Goal: Task Accomplishment & Management: Use online tool/utility

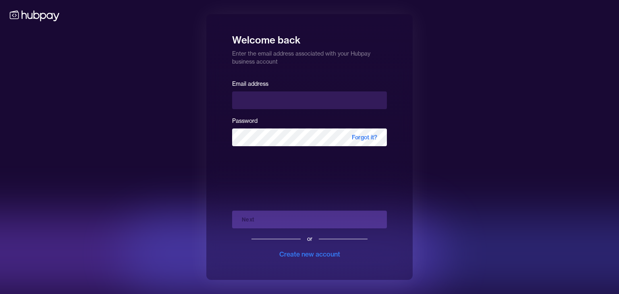
type input "**********"
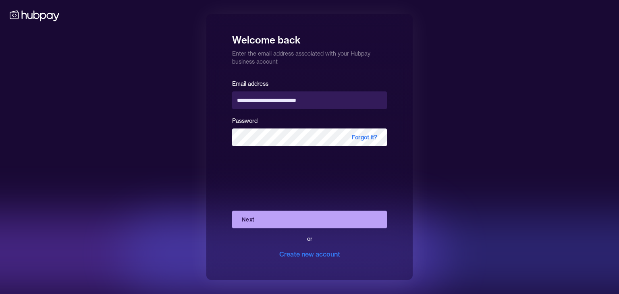
click at [317, 223] on button "Next" at bounding box center [309, 220] width 155 height 18
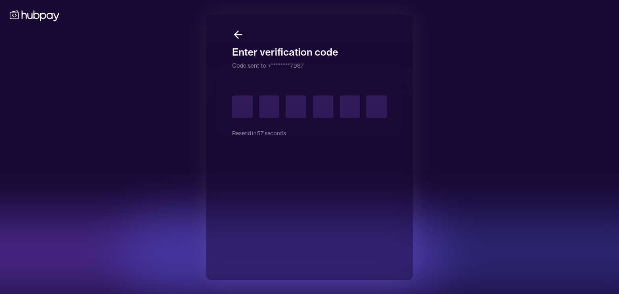
click at [238, 111] on input "text" at bounding box center [242, 107] width 21 height 23
type input "*"
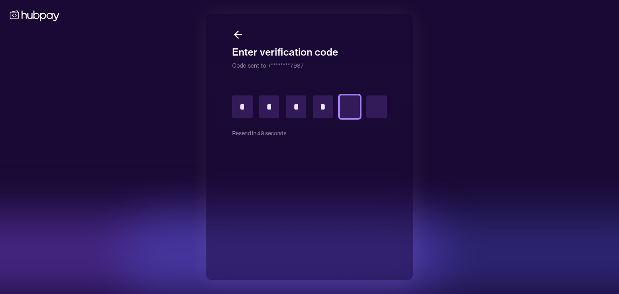
type input "*"
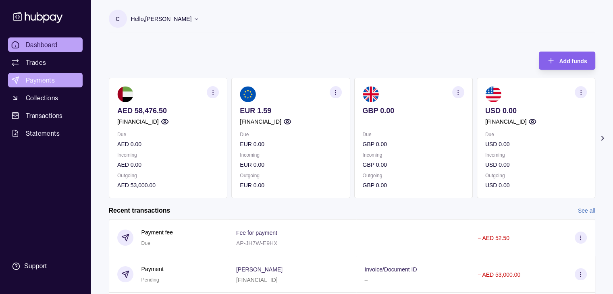
click at [49, 78] on span "Payments" at bounding box center [40, 80] width 29 height 10
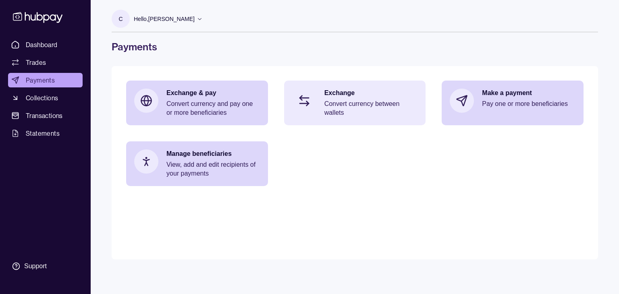
click at [334, 107] on p "Convert currency between wallets" at bounding box center [372, 109] width 94 height 18
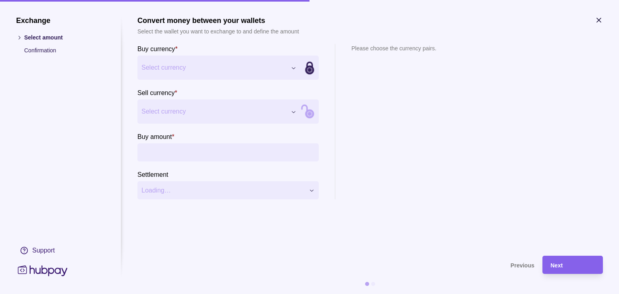
click at [292, 294] on div "Exchange Select amount Confirmation Support Convert money between your wallets …" at bounding box center [309, 294] width 619 height 0
click at [293, 294] on div "Exchange Select amount Confirmation Support Convert money between your wallets …" at bounding box center [309, 294] width 619 height 0
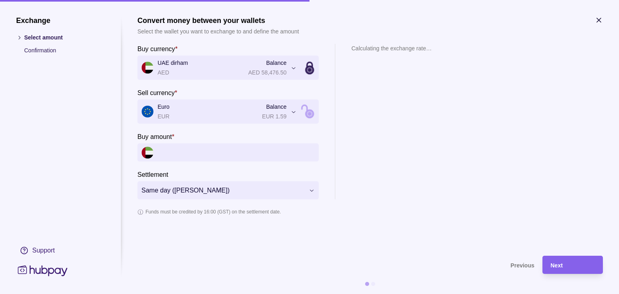
click at [204, 155] on input "Buy amount *" at bounding box center [236, 153] width 157 height 18
click at [204, 153] on input "Buy amount *" at bounding box center [236, 153] width 157 height 18
type input "*"
click at [194, 154] on input "Buy amount *" at bounding box center [236, 153] width 157 height 18
type input "*"
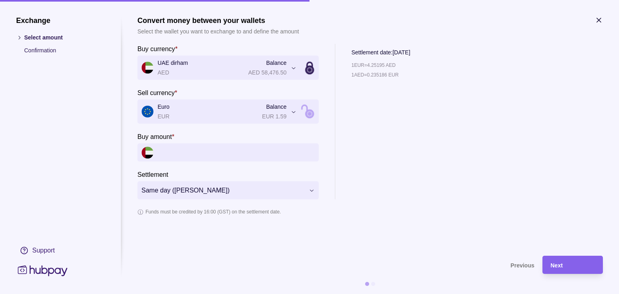
type input "*"
click at [197, 154] on input "*" at bounding box center [236, 153] width 157 height 18
click at [602, 20] on icon "button" at bounding box center [599, 20] width 8 height 8
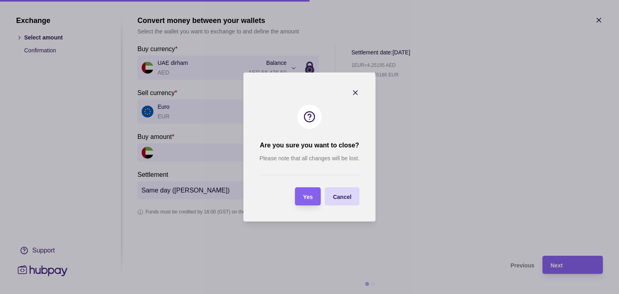
click at [307, 203] on div "Yes" at bounding box center [302, 197] width 22 height 18
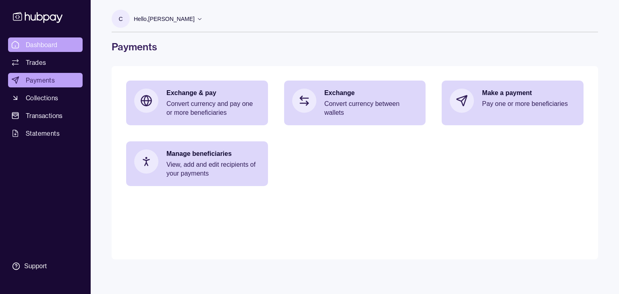
click at [42, 49] on span "Dashboard" at bounding box center [42, 45] width 32 height 10
